Goal: Check status: Check status

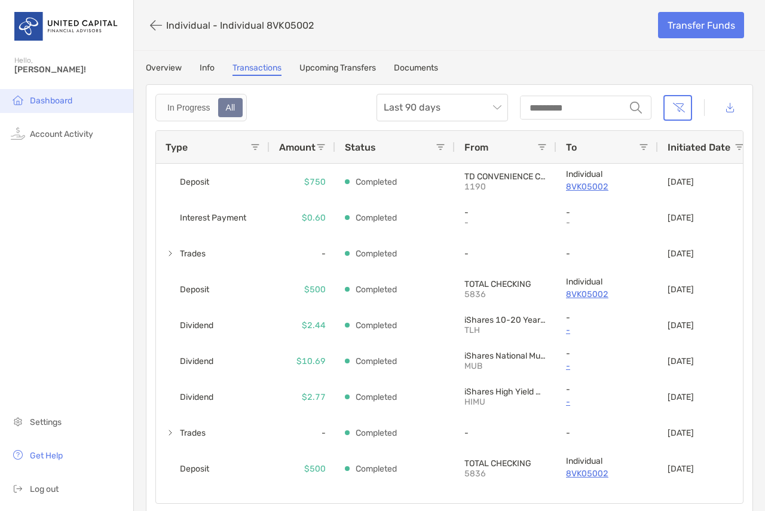
click at [47, 107] on li "Dashboard" at bounding box center [66, 101] width 133 height 24
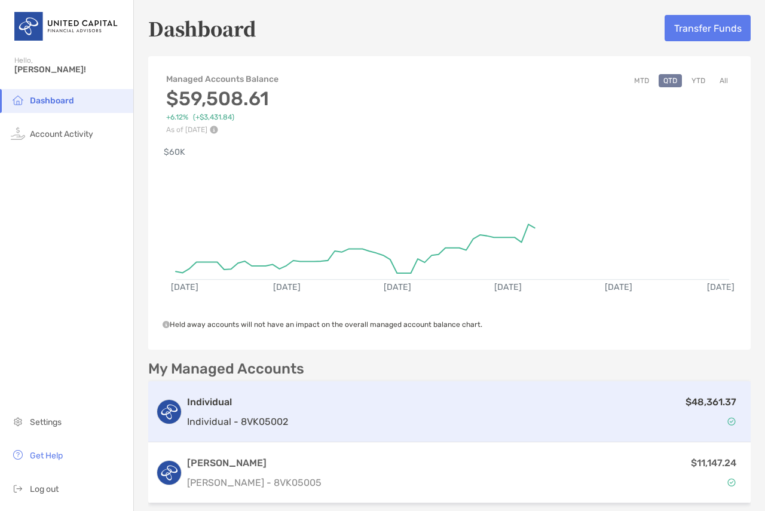
click at [614, 414] on div "$48,361.37" at bounding box center [518, 411] width 451 height 35
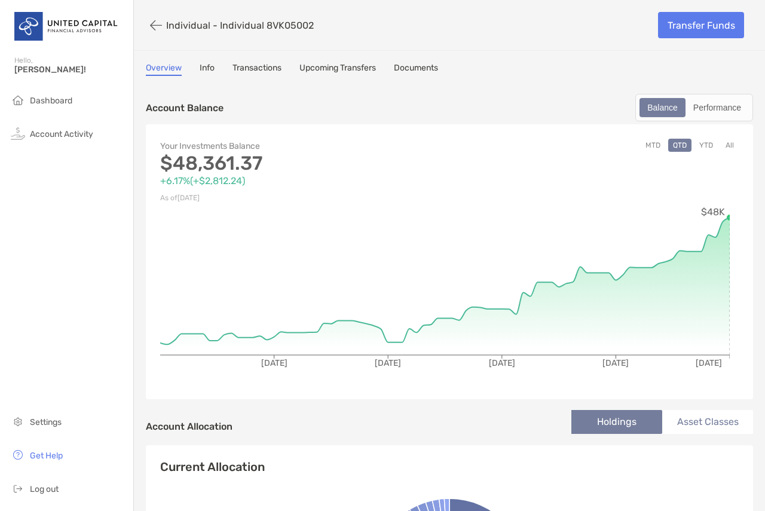
click at [696, 137] on div "Your Investments Balance $48,361.37 +6.17% ( +$2,812.24 ) As of [DATE] MTD QTD …" at bounding box center [449, 261] width 607 height 275
click at [699, 143] on button "YTD" at bounding box center [705, 145] width 23 height 13
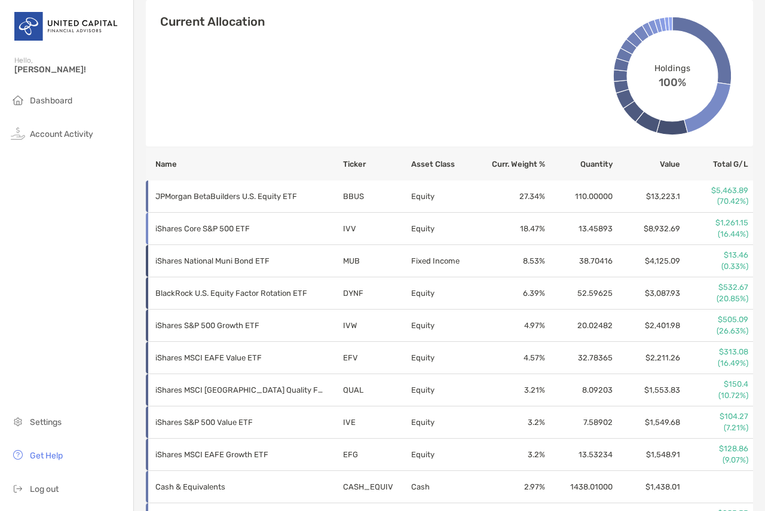
scroll to position [476, 0]
